Goal: Task Accomplishment & Management: Manage account settings

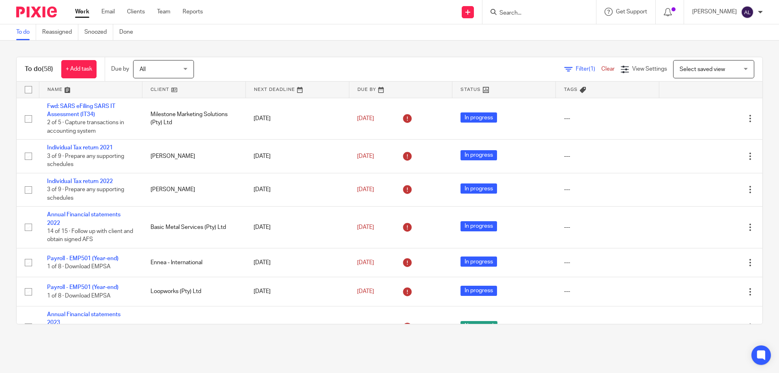
click at [77, 14] on link "Work" at bounding box center [82, 12] width 14 height 8
click at [60, 91] on link at bounding box center [90, 90] width 103 height 16
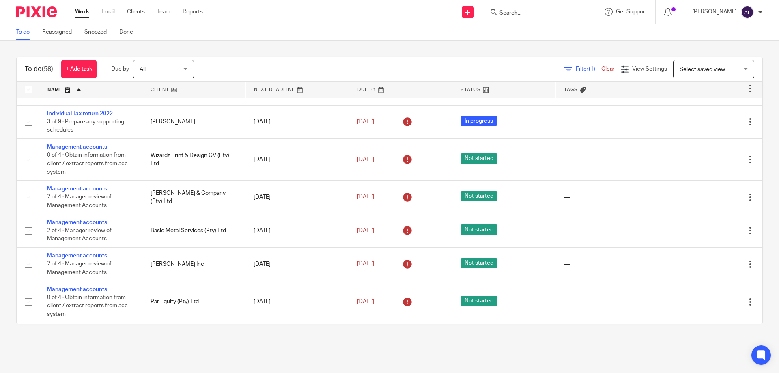
scroll to position [446, 0]
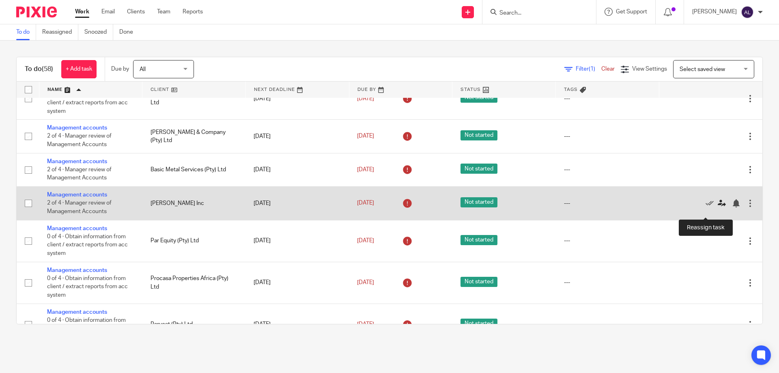
click at [718, 207] on icon at bounding box center [722, 203] width 8 height 8
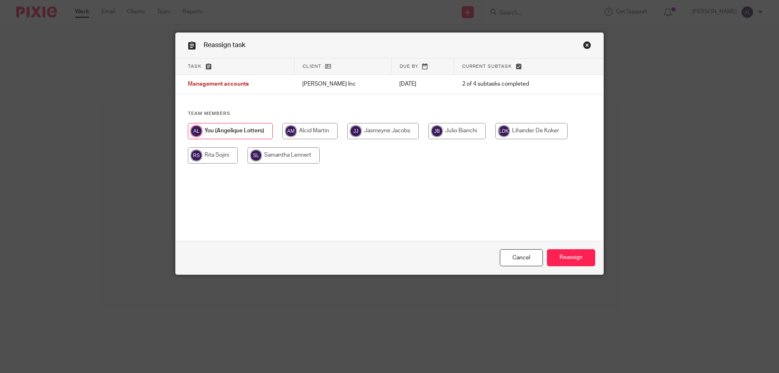
click at [328, 135] on input "radio" at bounding box center [309, 131] width 55 height 16
radio input "true"
click at [566, 260] on input "Reassign" at bounding box center [571, 257] width 48 height 17
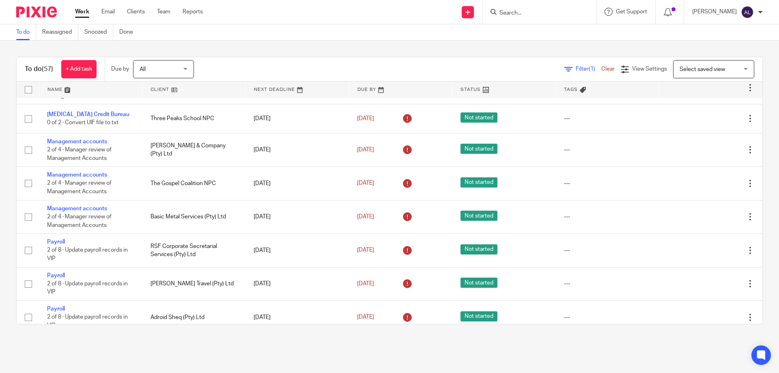
scroll to position [771, 0]
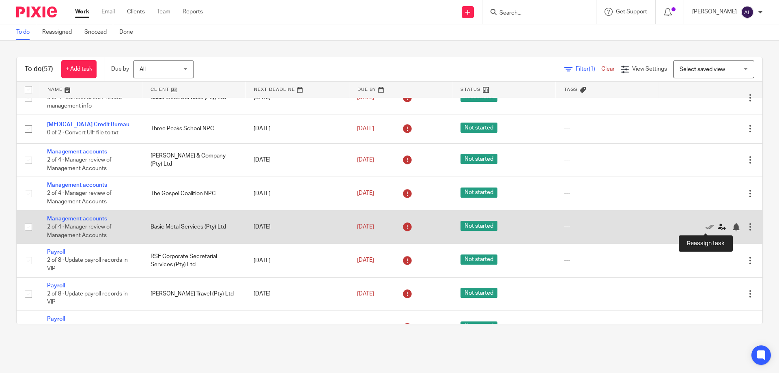
click at [718, 224] on icon at bounding box center [722, 227] width 8 height 8
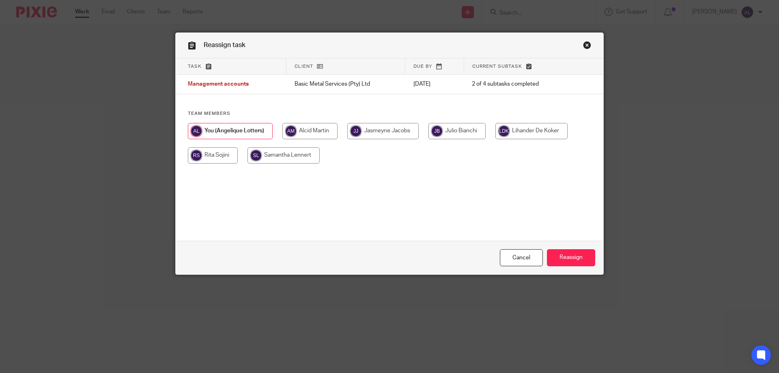
click at [320, 131] on input "radio" at bounding box center [309, 131] width 55 height 16
radio input "true"
click at [564, 260] on input "Reassign" at bounding box center [571, 257] width 48 height 17
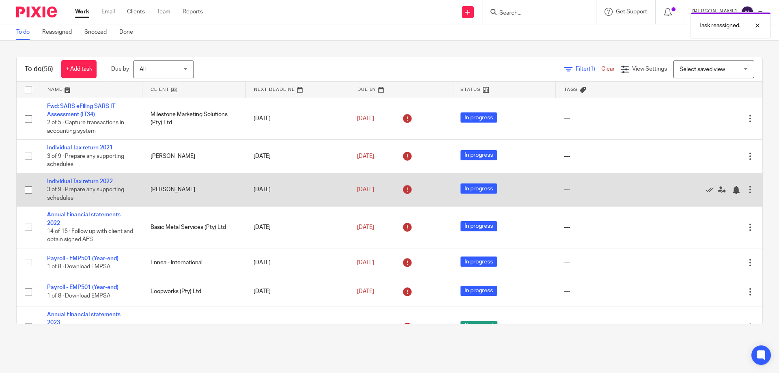
scroll to position [244, 0]
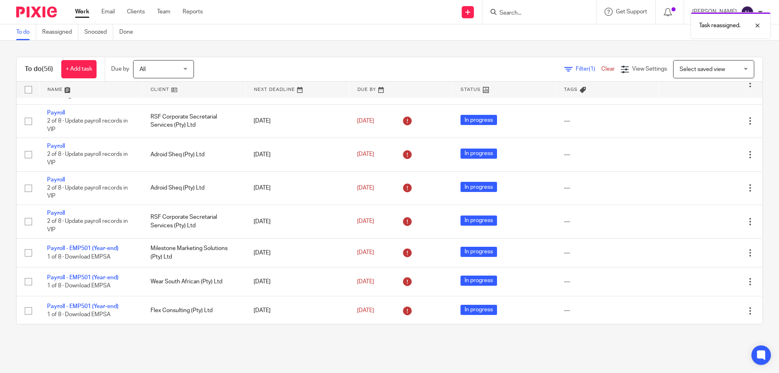
click at [62, 90] on link at bounding box center [90, 90] width 103 height 16
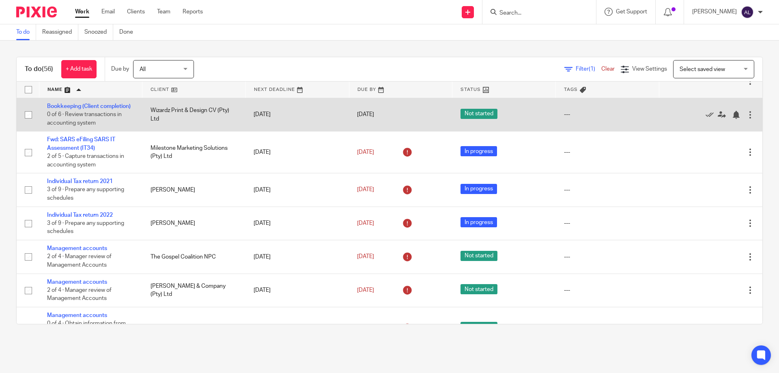
scroll to position [325, 0]
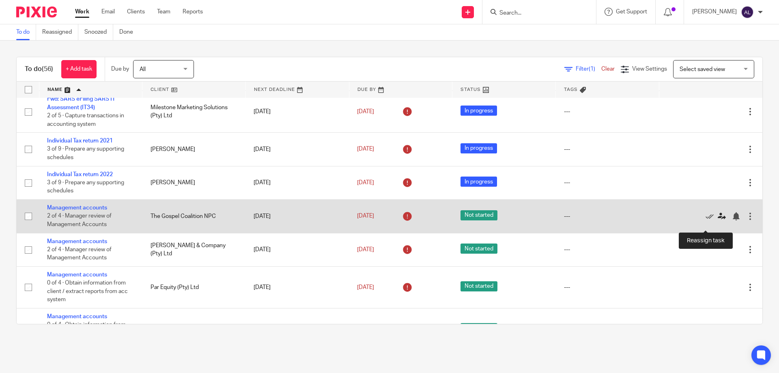
click at [718, 220] on icon at bounding box center [722, 216] width 8 height 8
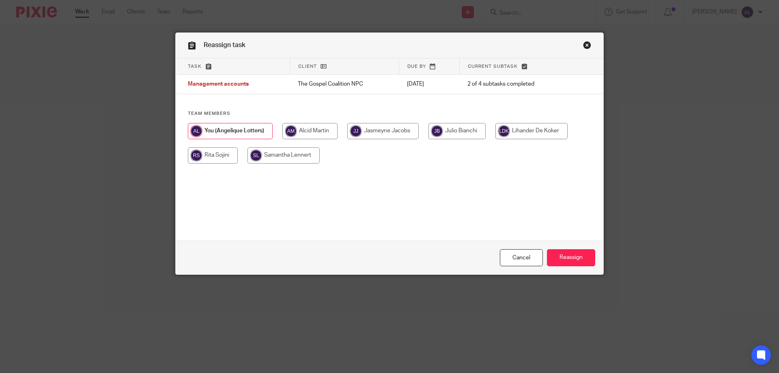
click at [320, 131] on input "radio" at bounding box center [309, 131] width 55 height 16
radio input "true"
click at [563, 250] on input "Reassign" at bounding box center [571, 257] width 48 height 17
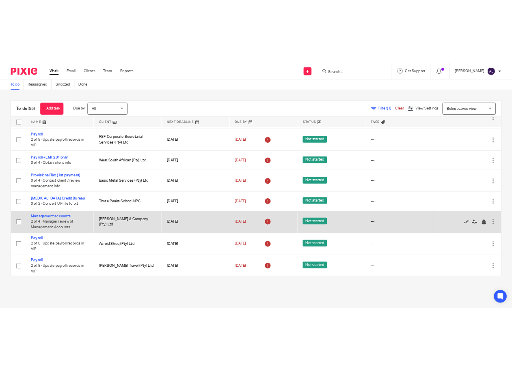
scroll to position [690, 0]
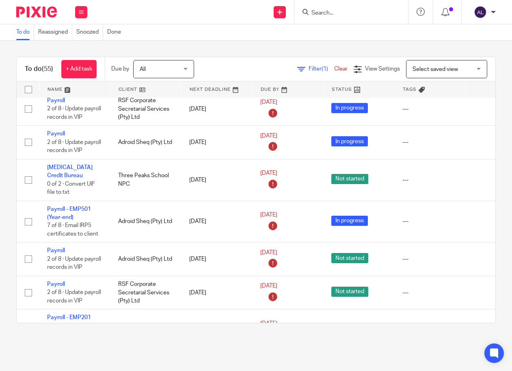
click at [353, 12] on input "Search" at bounding box center [346, 13] width 73 height 7
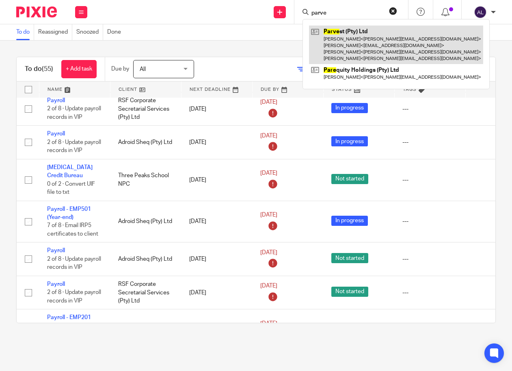
type input "parve"
click at [355, 40] on link at bounding box center [396, 45] width 174 height 39
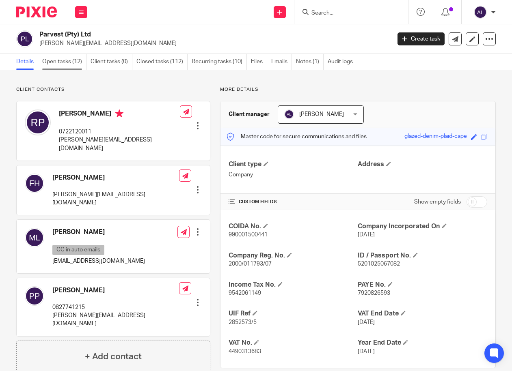
click at [72, 63] on link "Open tasks (12)" at bounding box center [64, 62] width 44 height 16
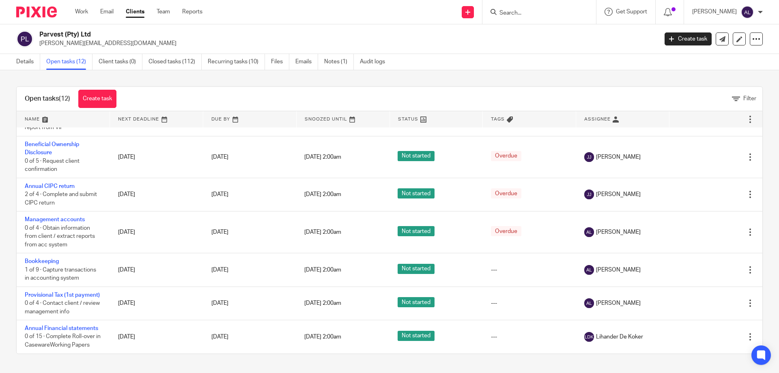
scroll to position [217, 0]
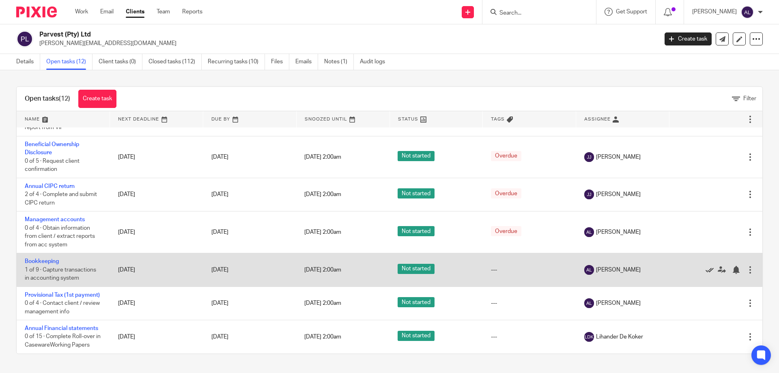
click at [511, 266] on icon at bounding box center [710, 270] width 8 height 8
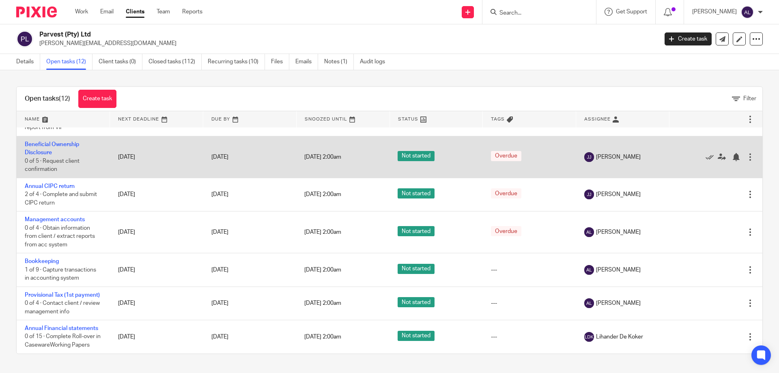
scroll to position [183, 0]
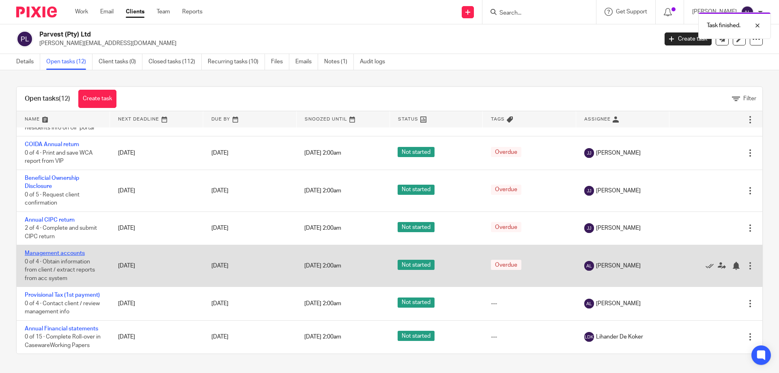
click at [62, 250] on link "Management accounts" at bounding box center [55, 253] width 60 height 6
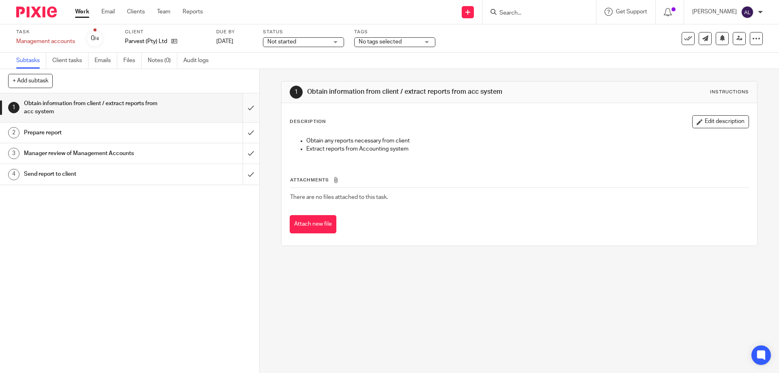
click at [245, 110] on input "submit" at bounding box center [129, 107] width 259 height 29
click at [246, 132] on input "submit" at bounding box center [129, 133] width 259 height 20
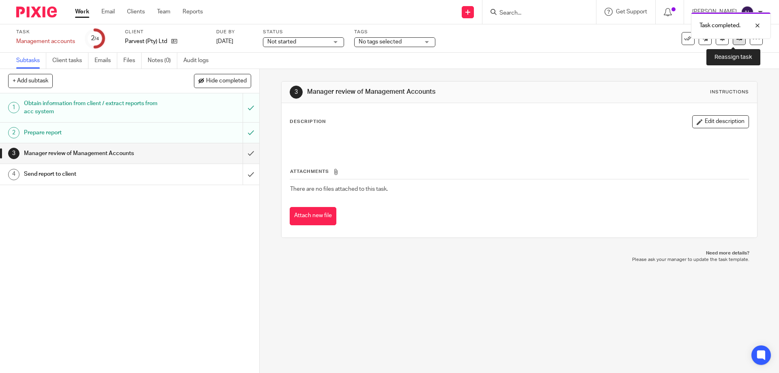
click at [737, 40] on icon at bounding box center [740, 38] width 6 height 6
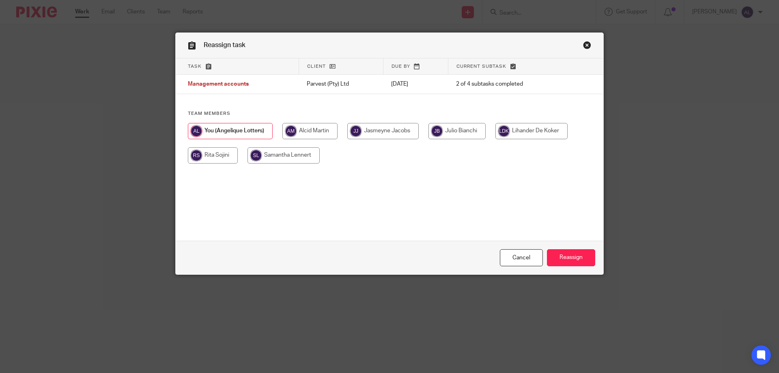
click at [307, 135] on input "radio" at bounding box center [309, 131] width 55 height 16
radio input "true"
click at [562, 256] on input "Reassign" at bounding box center [571, 257] width 48 height 17
